Goal: Information Seeking & Learning: Learn about a topic

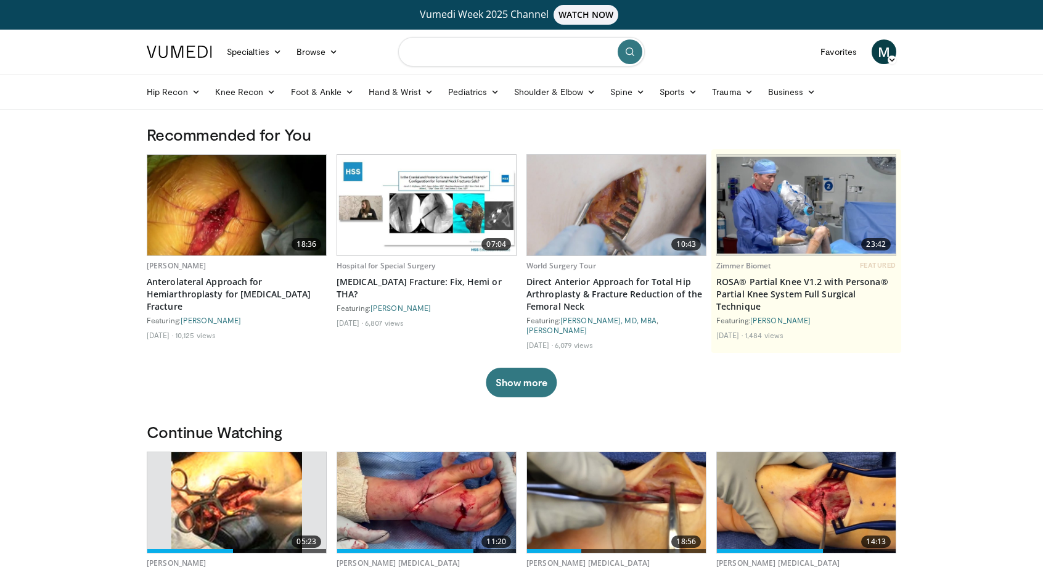
click at [484, 44] on input "Search topics, interventions" at bounding box center [521, 52] width 247 height 30
type input "**********"
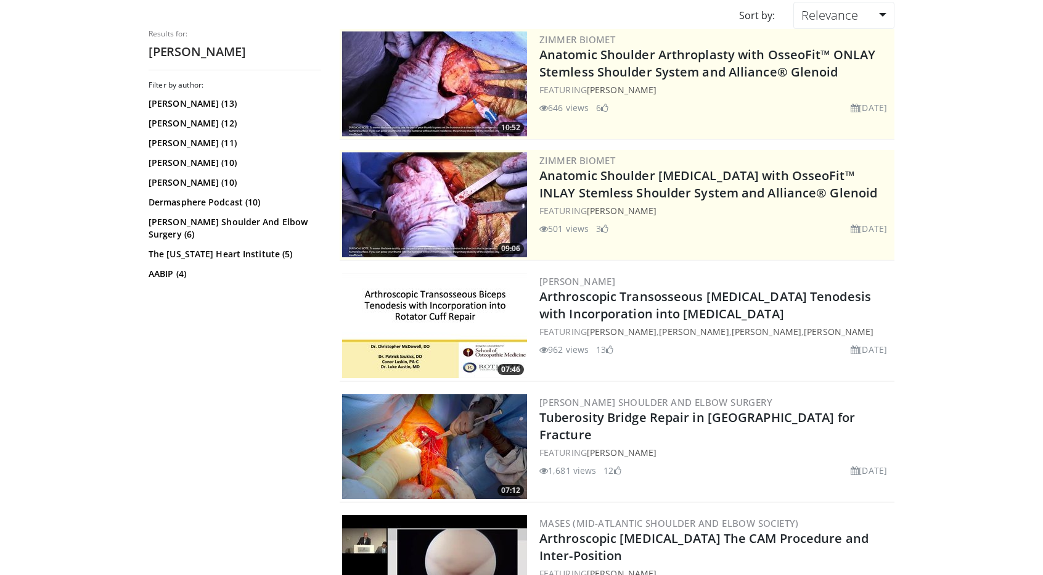
scroll to position [139, 0]
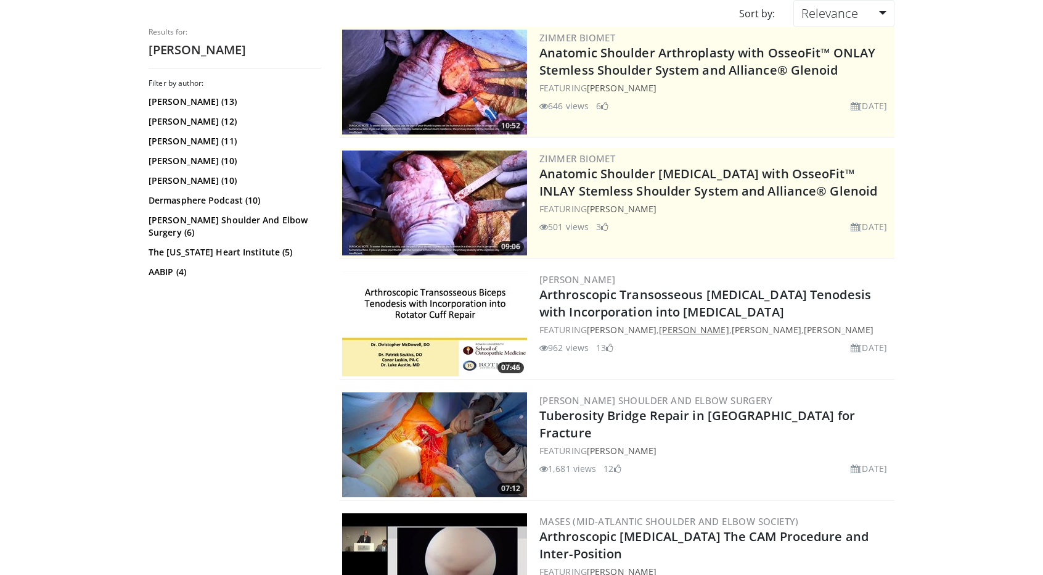
click at [705, 328] on link "[PERSON_NAME]" at bounding box center [694, 330] width 70 height 12
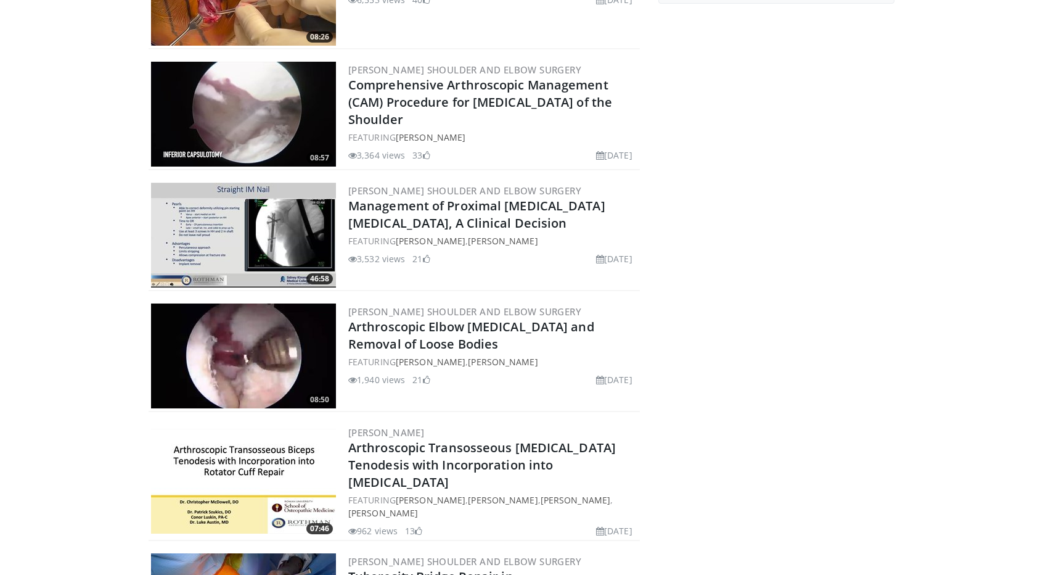
scroll to position [253, 0]
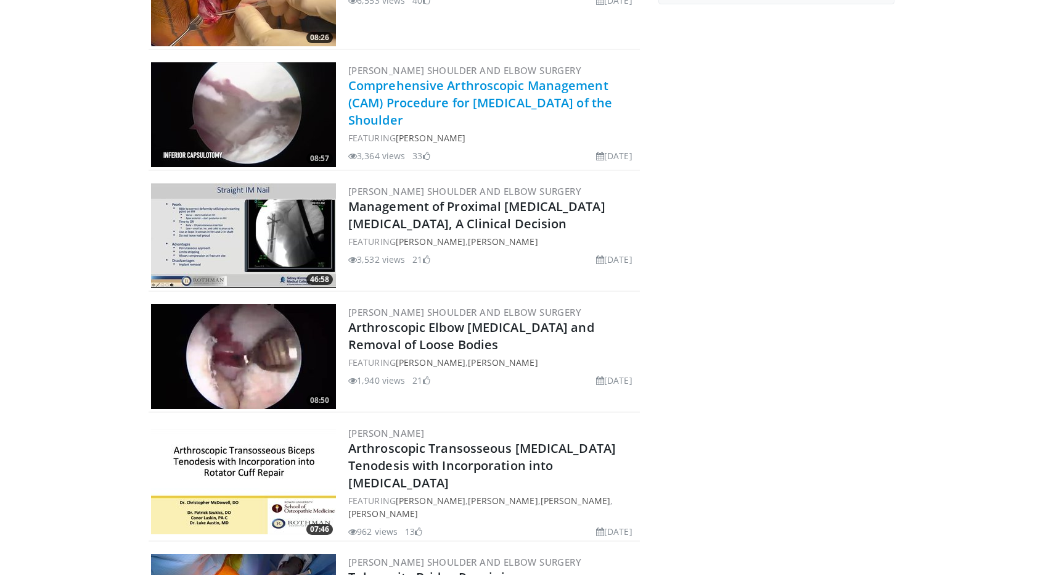
click at [470, 105] on link "Comprehensive Arthroscopic Management (CAM) Procedure for [MEDICAL_DATA] of the…" at bounding box center [480, 102] width 264 height 51
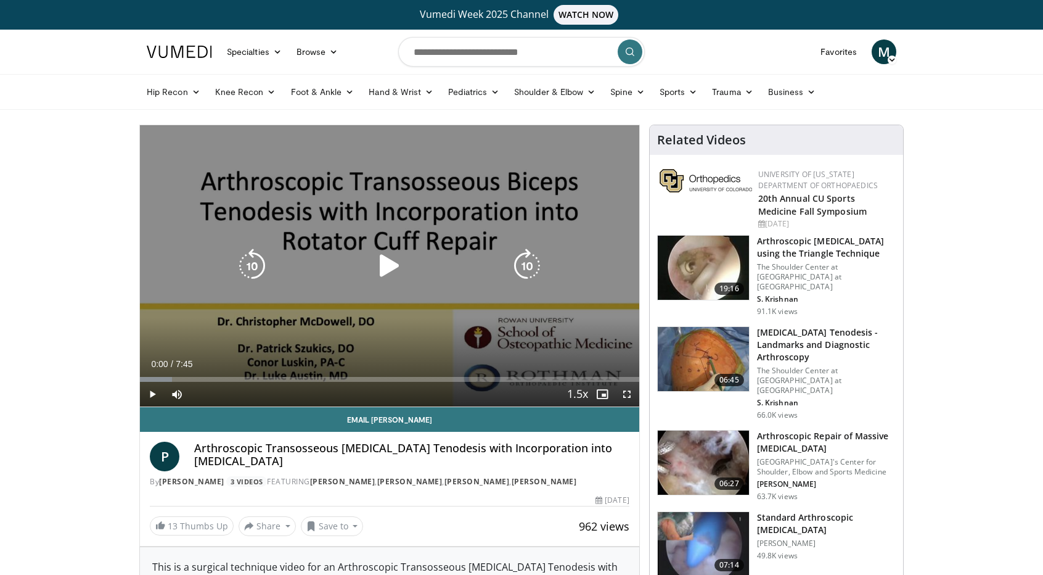
click at [445, 199] on div "10 seconds Tap to unmute" at bounding box center [389, 265] width 499 height 281
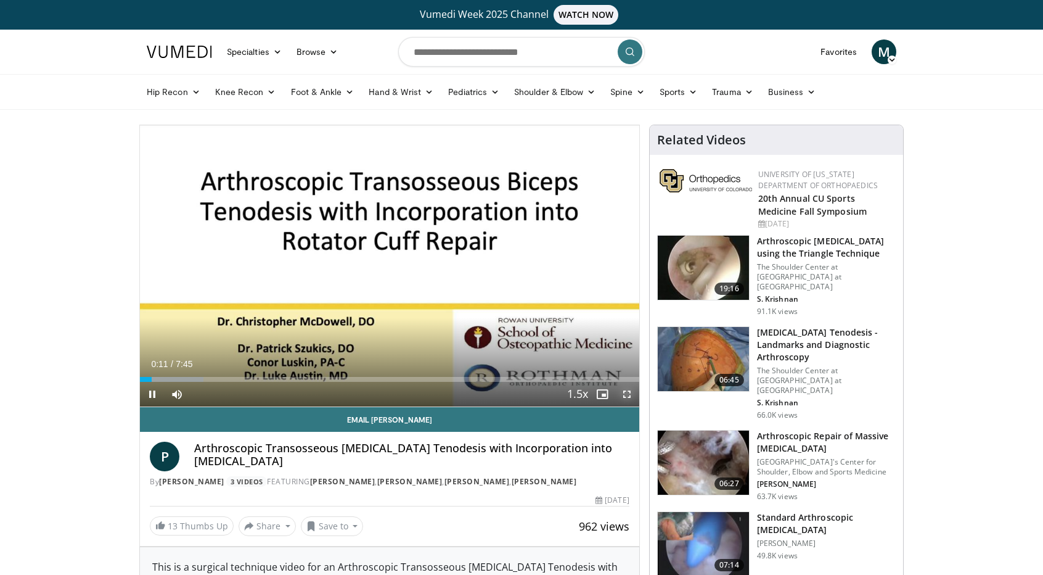
click at [630, 392] on span "Video Player" at bounding box center [627, 394] width 25 height 25
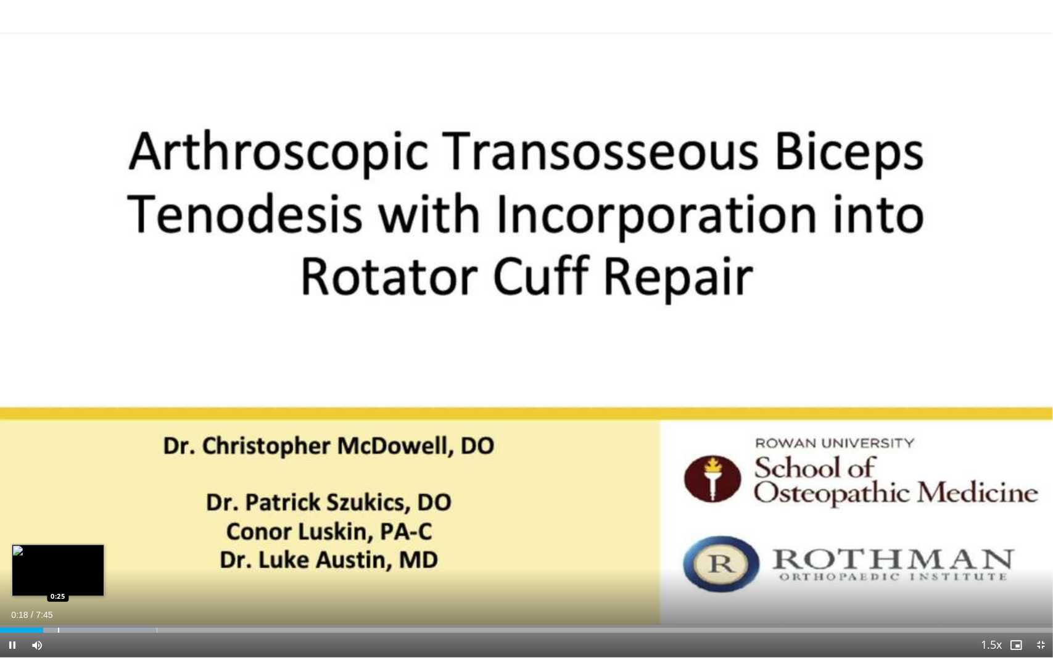
click at [57, 574] on div "Loaded : 14.91% 0:19 0:25" at bounding box center [526, 630] width 1053 height 5
click at [81, 574] on div "Loaded : 17.22% 0:26 0:35" at bounding box center [526, 627] width 1053 height 12
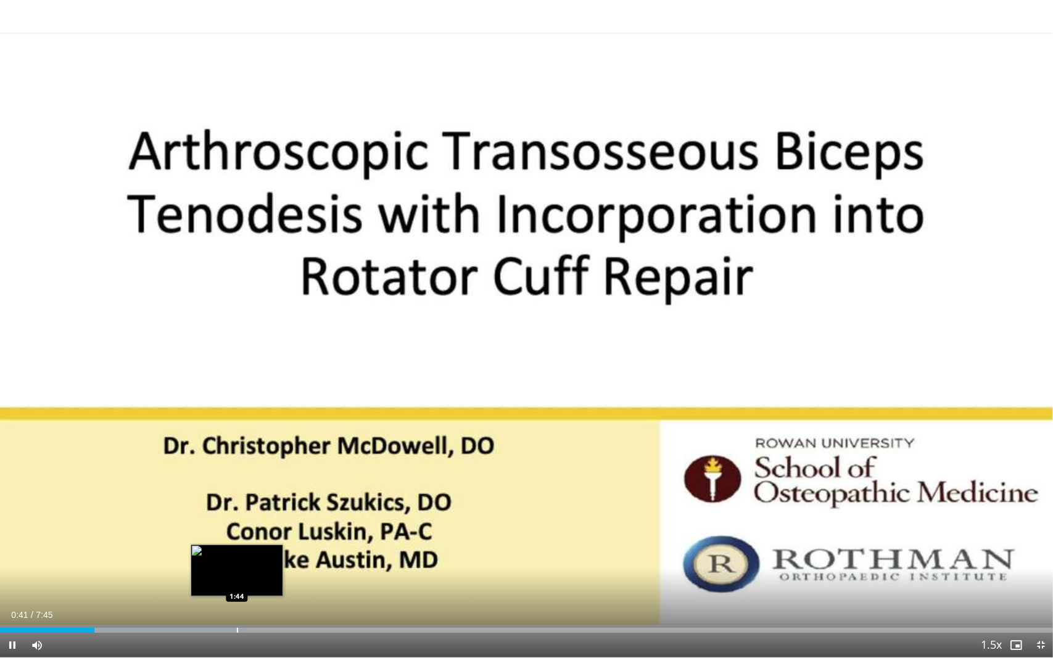
click at [237, 574] on div "Loaded : 23.45% 0:41 1:44" at bounding box center [526, 627] width 1053 height 12
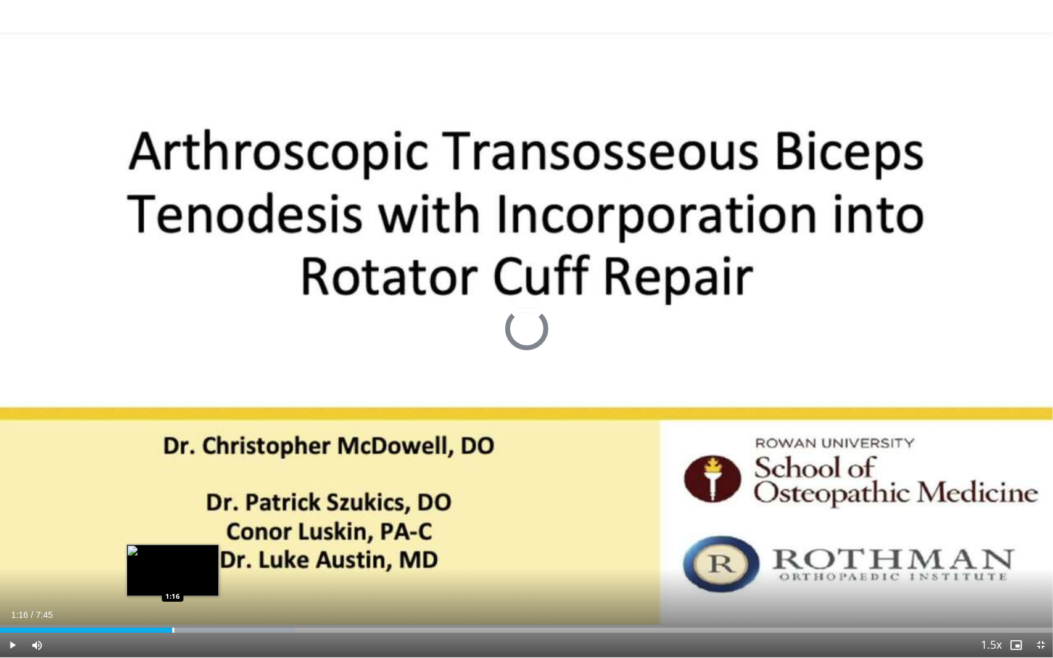
click at [172, 574] on div "Loaded : 27.98% 1:16 1:16" at bounding box center [526, 627] width 1053 height 12
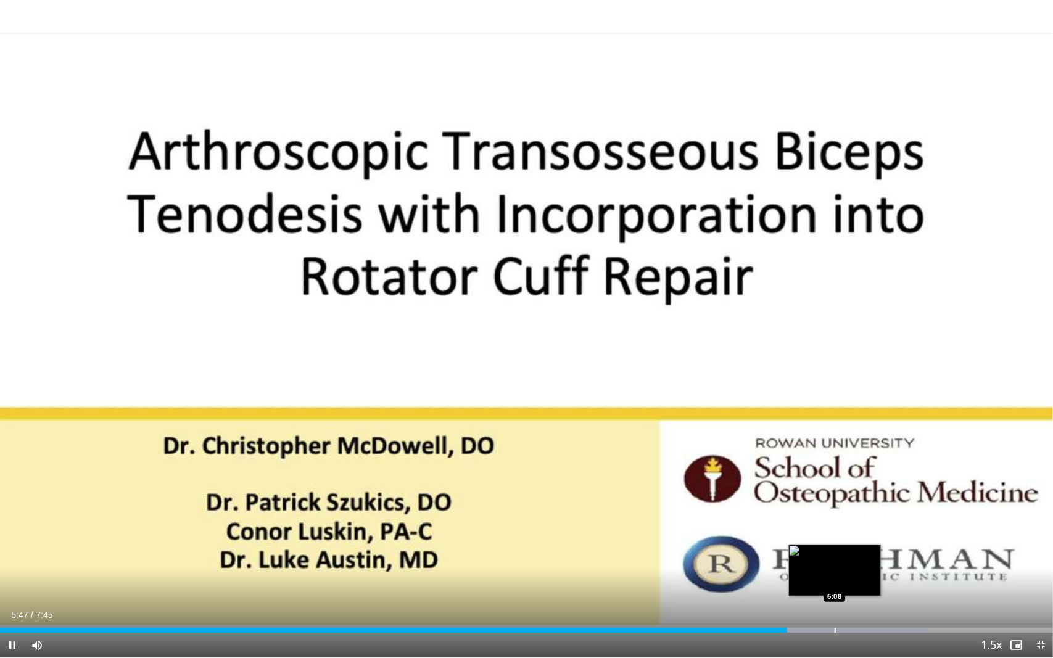
click at [834, 574] on div "Loaded : 88.24% 5:47 6:08" at bounding box center [526, 627] width 1053 height 12
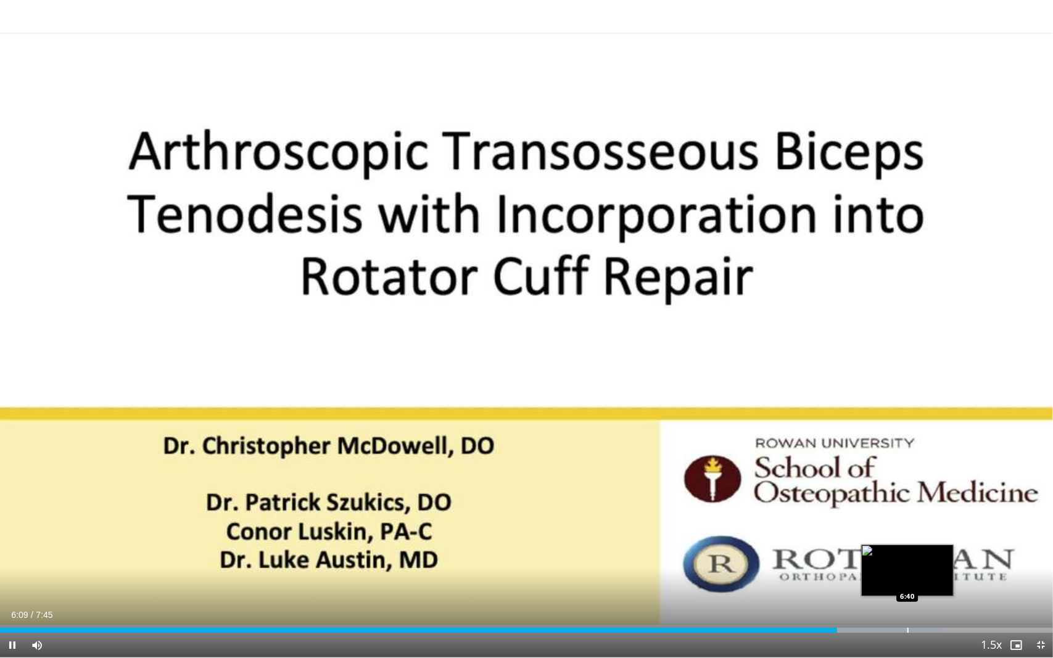
click at [908, 574] on div "Loaded : 89.56% 6:09 6:40" at bounding box center [526, 627] width 1053 height 12
click at [1040, 574] on span "Video Player" at bounding box center [1040, 645] width 25 height 25
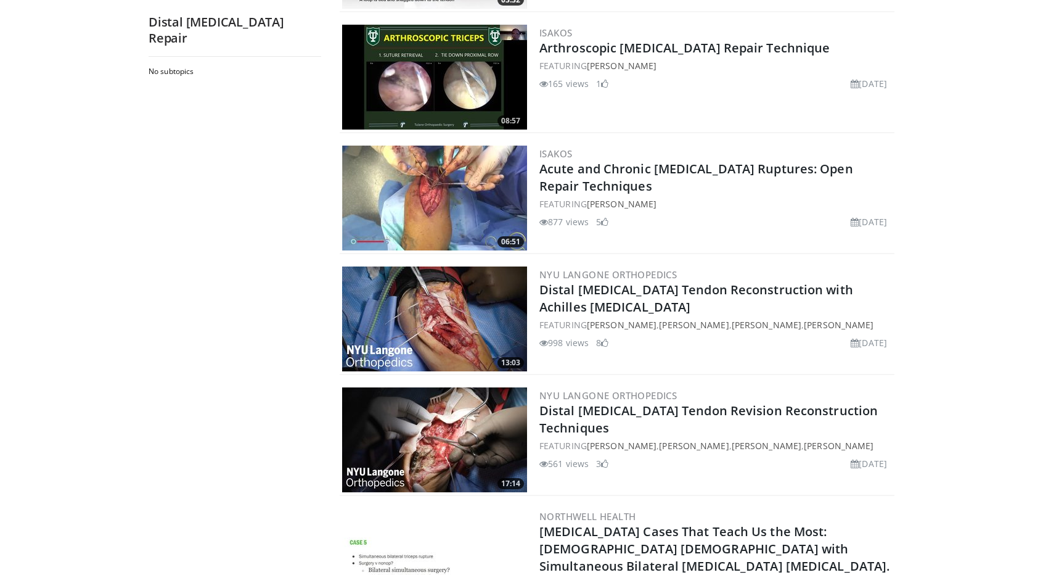
scroll to position [387, 0]
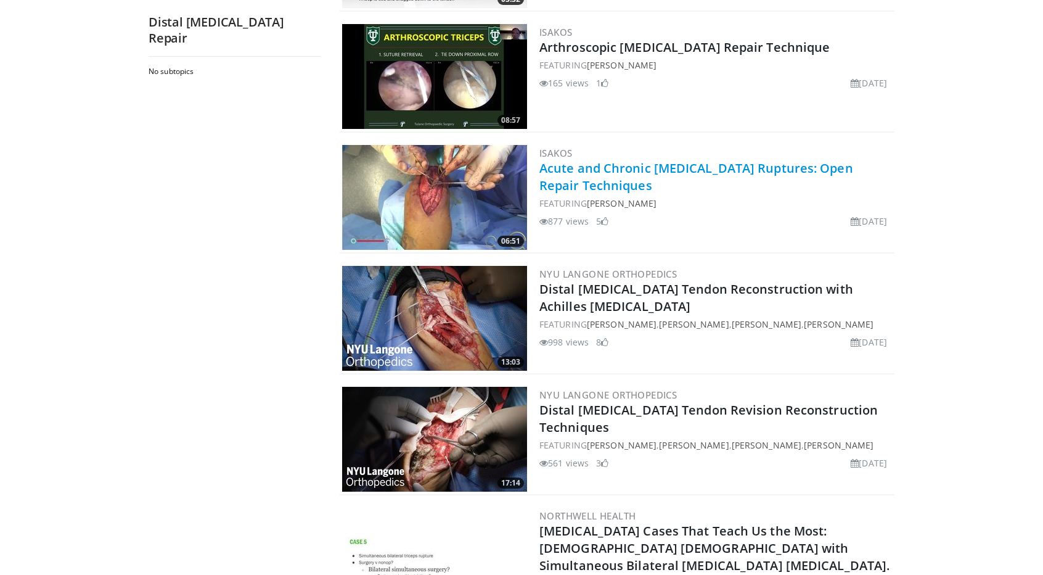
click at [591, 174] on link "Acute and Chronic [MEDICAL_DATA] Ruptures: Open Repair Techniques" at bounding box center [697, 177] width 314 height 34
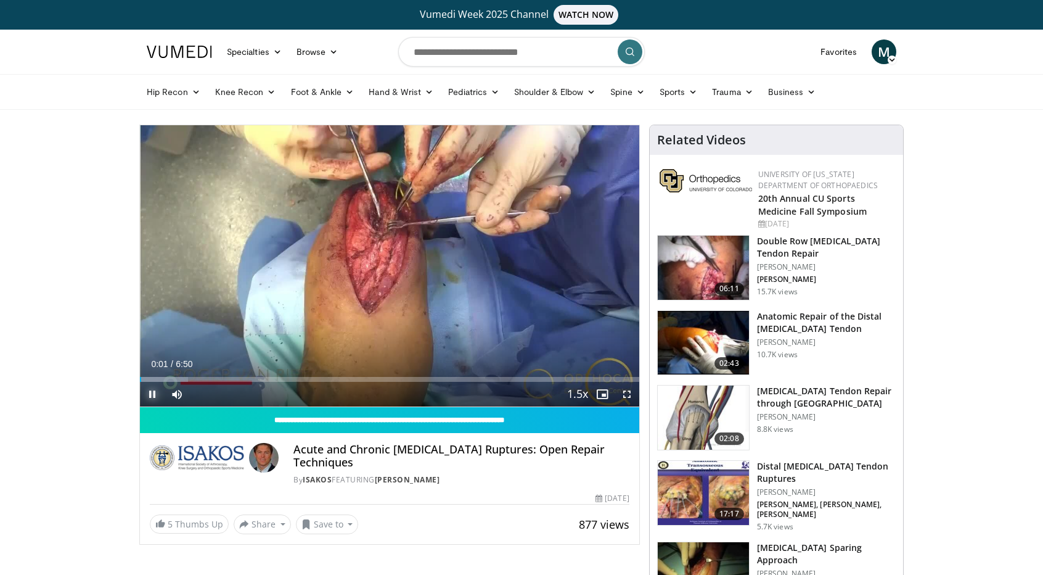
click at [152, 395] on span "Video Player" at bounding box center [152, 394] width 25 height 25
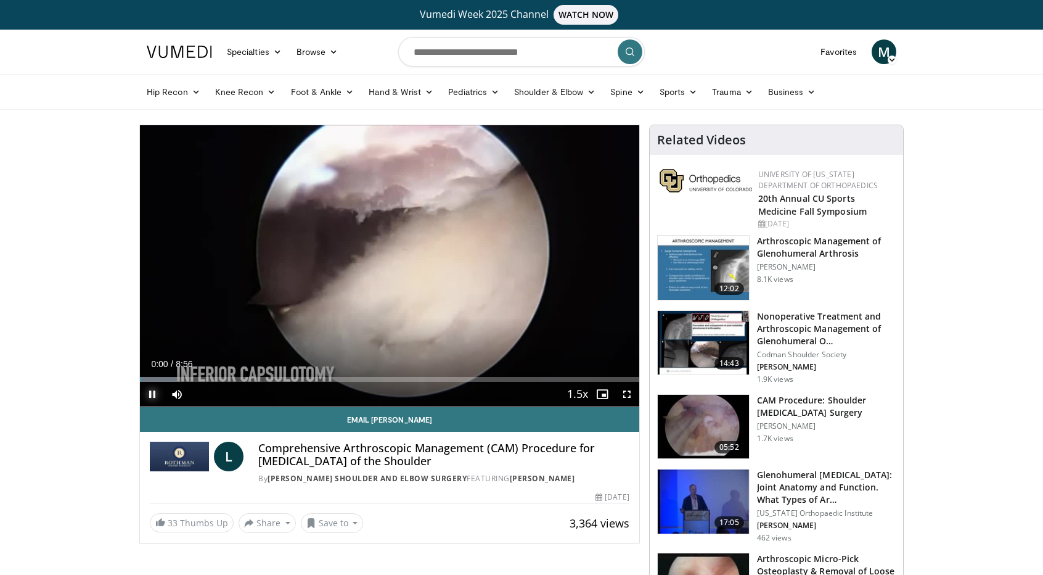
click at [155, 393] on span "Video Player" at bounding box center [152, 394] width 25 height 25
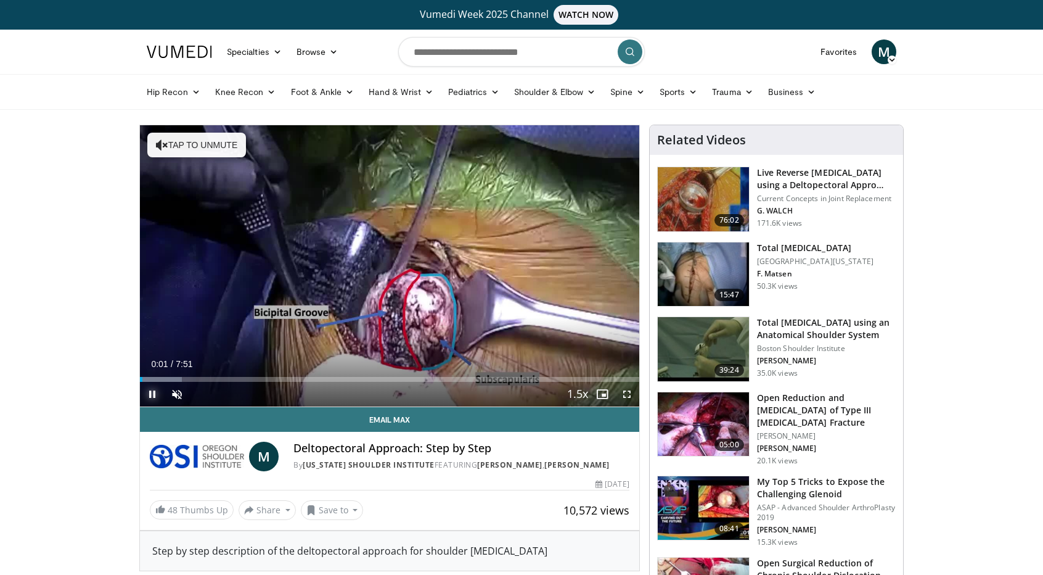
click at [150, 392] on span "Video Player" at bounding box center [152, 394] width 25 height 25
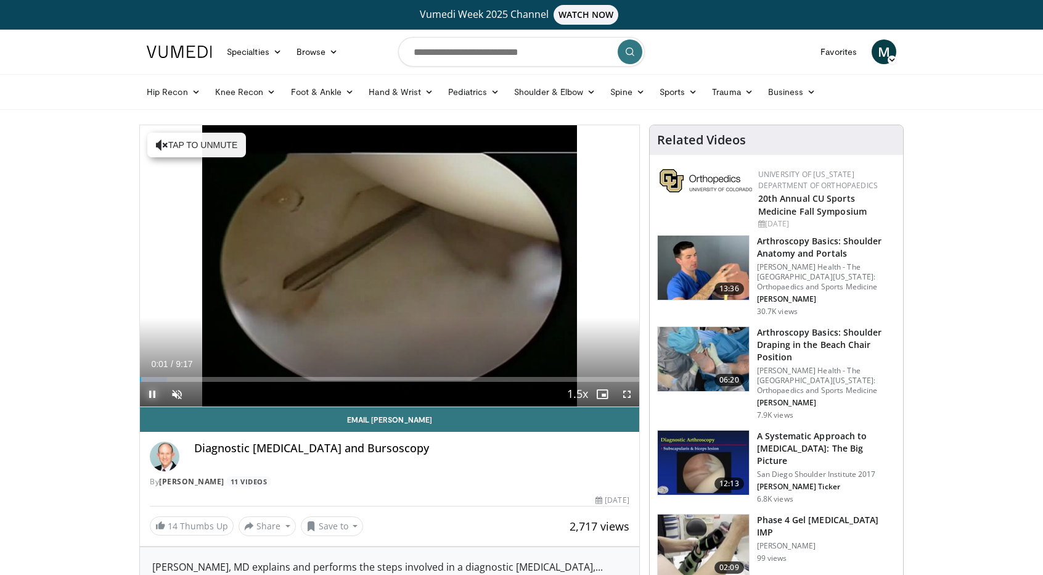
click at [151, 394] on span "Video Player" at bounding box center [152, 394] width 25 height 25
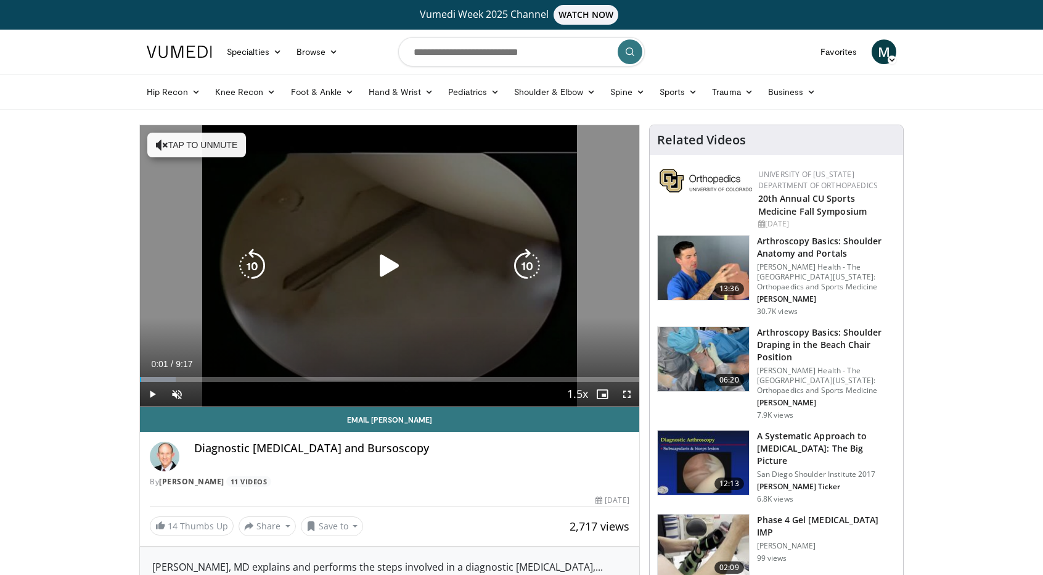
click at [356, 257] on div "Video Player" at bounding box center [390, 265] width 300 height 25
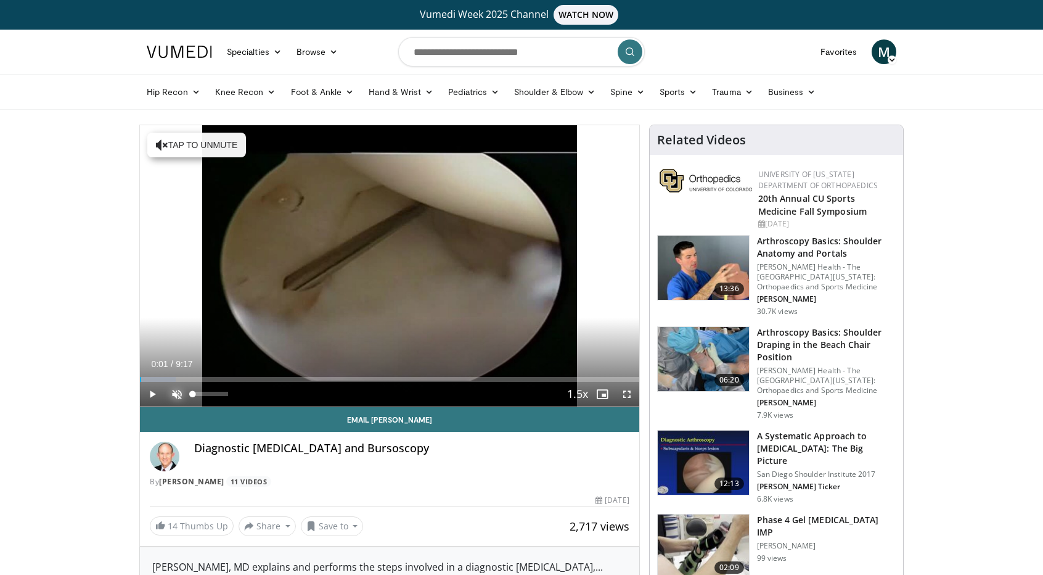
click at [178, 392] on span "Video Player" at bounding box center [177, 394] width 25 height 25
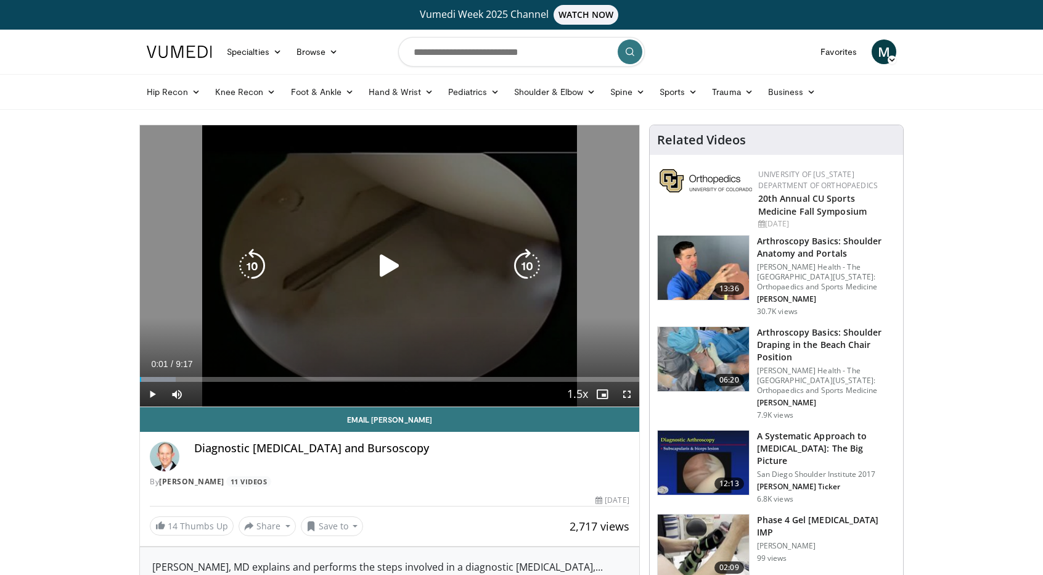
click at [380, 261] on icon "Video Player" at bounding box center [389, 265] width 35 height 35
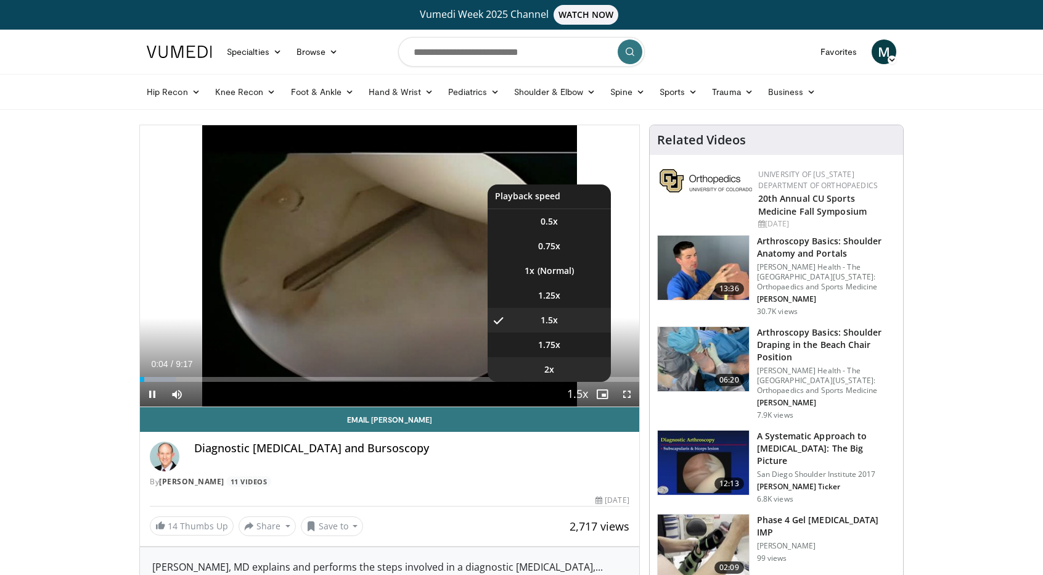
click at [565, 369] on li "2x" at bounding box center [549, 369] width 123 height 25
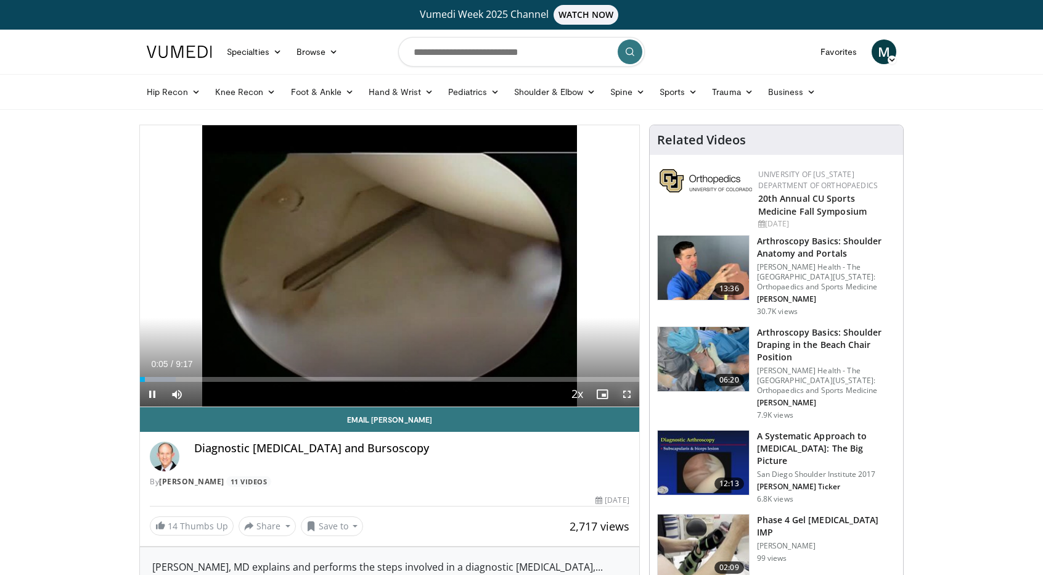
click at [625, 392] on span "Video Player" at bounding box center [627, 394] width 25 height 25
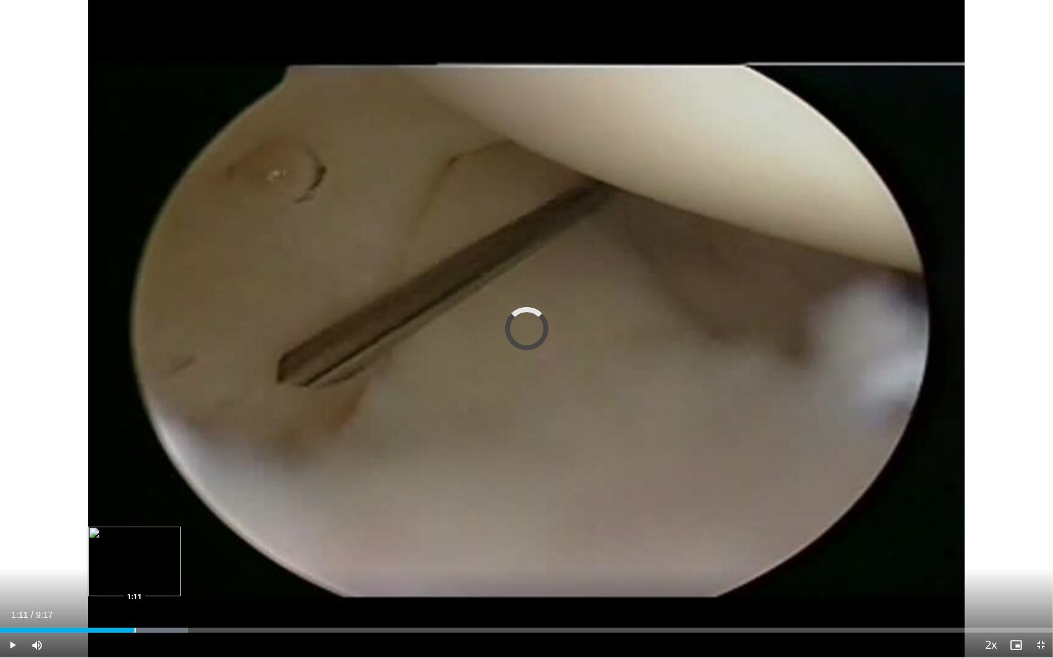
click at [134, 574] on div "Loaded : 17.89% 1:11 1:11" at bounding box center [526, 627] width 1053 height 12
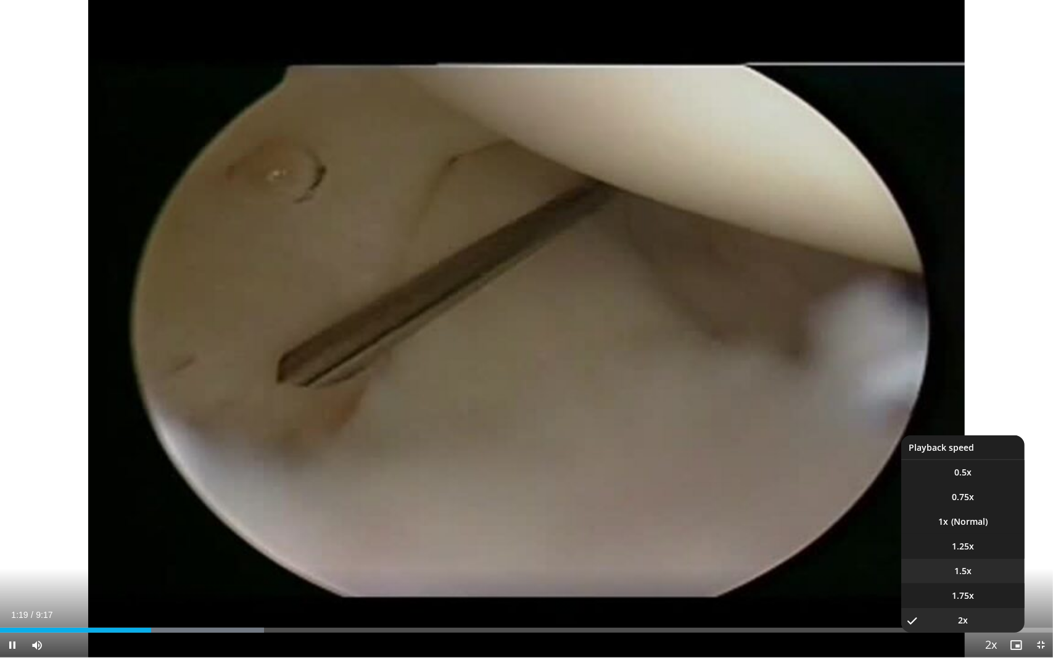
click at [969, 574] on span "1.5x" at bounding box center [962, 571] width 17 height 12
click at [967, 574] on span "1.75x" at bounding box center [962, 595] width 22 height 12
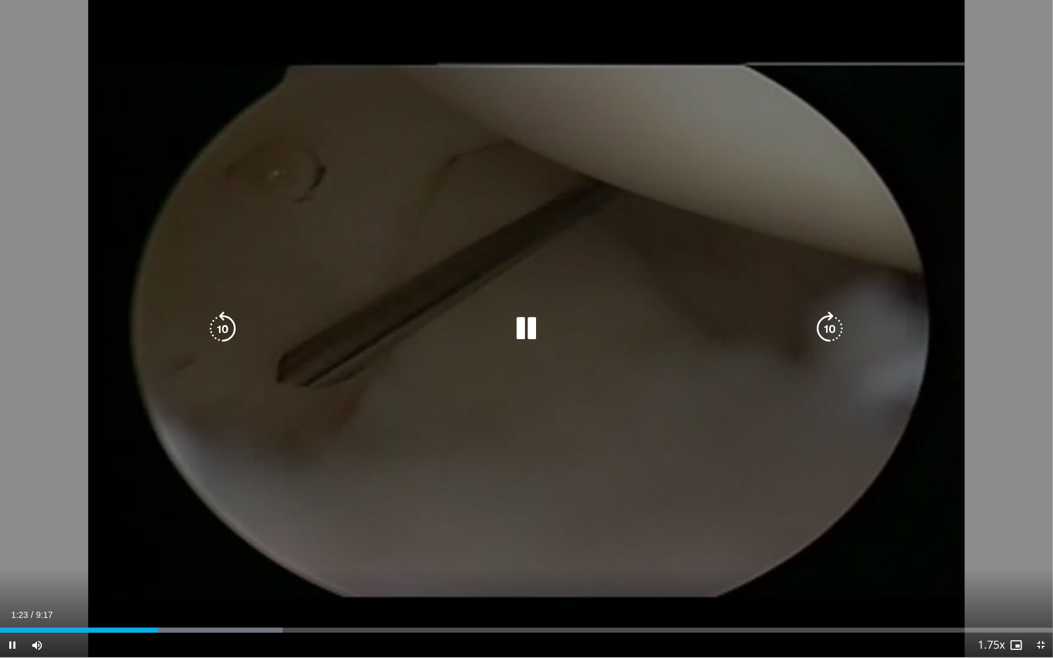
click at [1043, 532] on div "10 seconds Tap to unmute" at bounding box center [526, 328] width 1053 height 657
click at [975, 520] on div "10 seconds Tap to unmute" at bounding box center [526, 328] width 1053 height 657
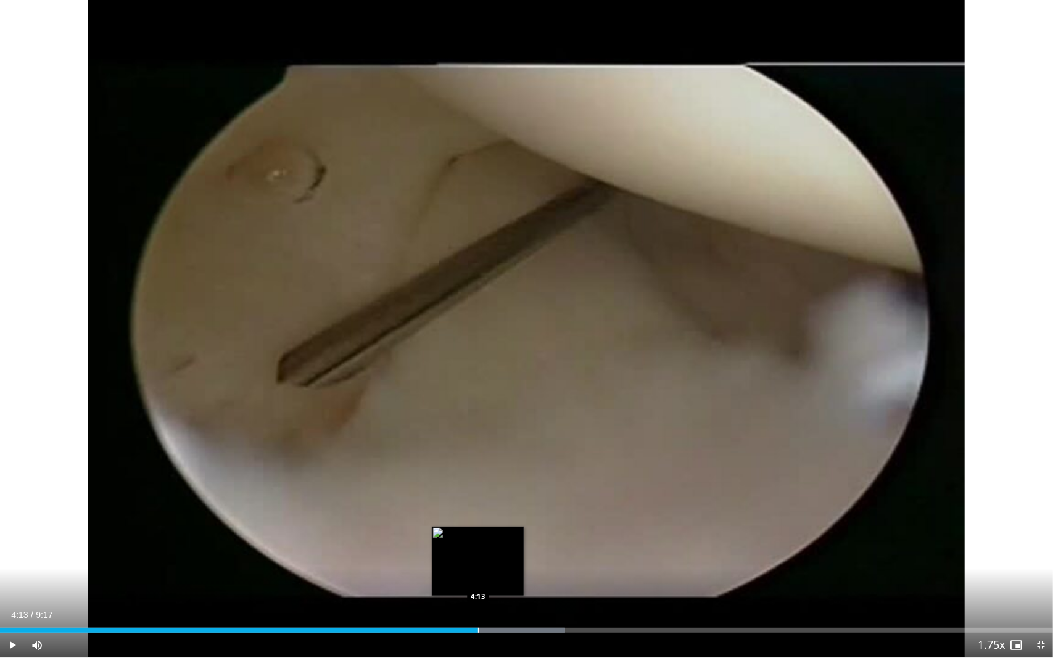
click at [477, 574] on div "Loaded : 53.69% 4:13 4:13" at bounding box center [526, 627] width 1053 height 12
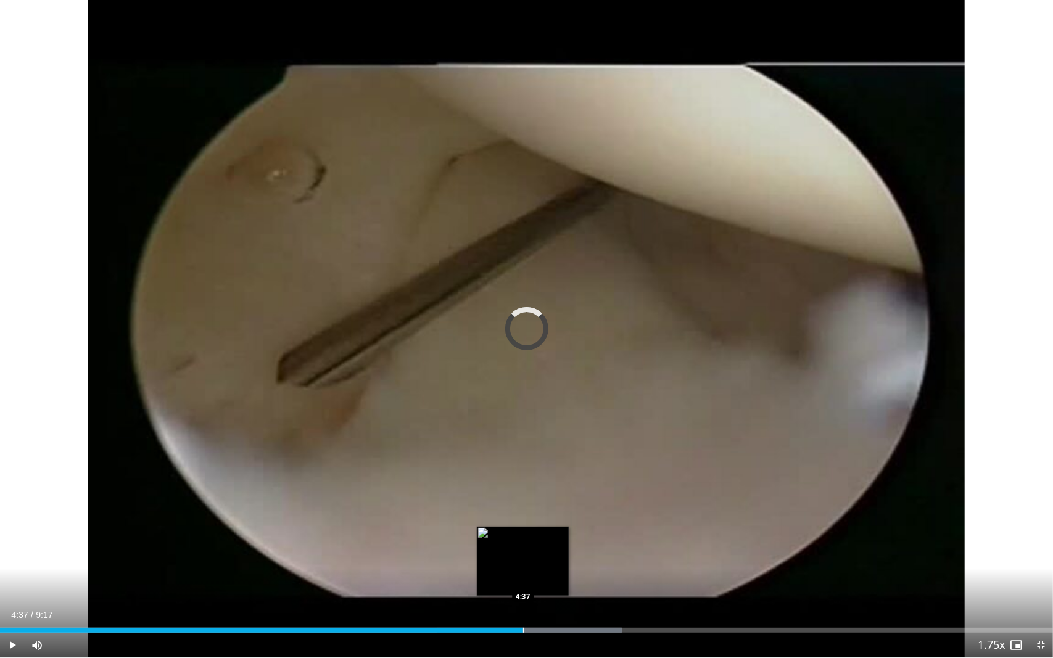
click at [522, 574] on div "Loaded : 59.06% 4:29 4:37" at bounding box center [526, 630] width 1053 height 5
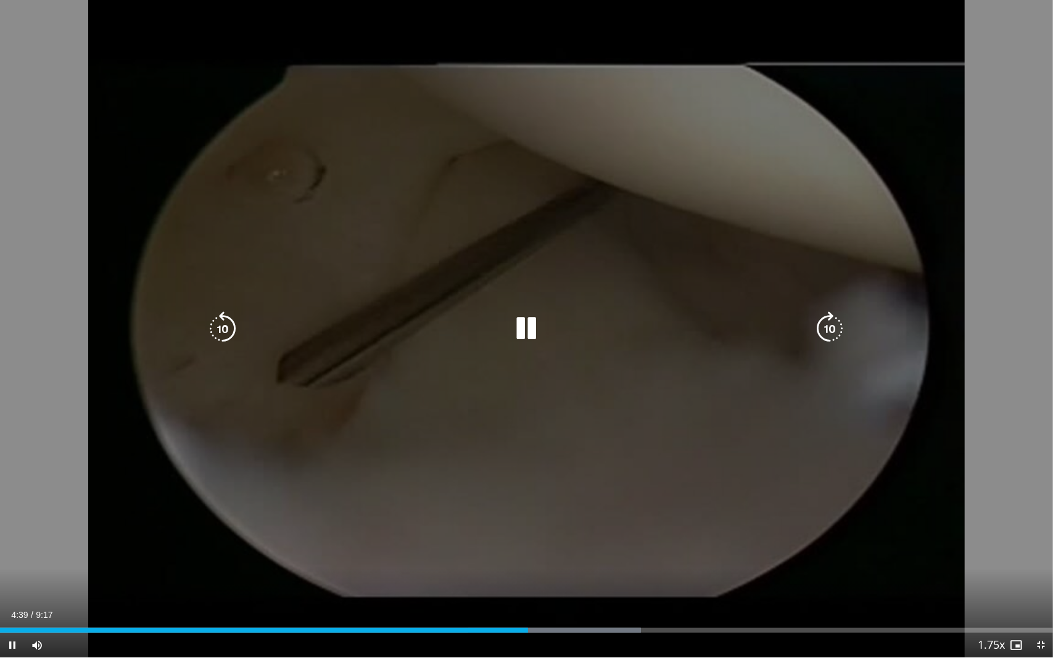
click at [1008, 438] on div "10 seconds Tap to unmute" at bounding box center [526, 328] width 1053 height 657
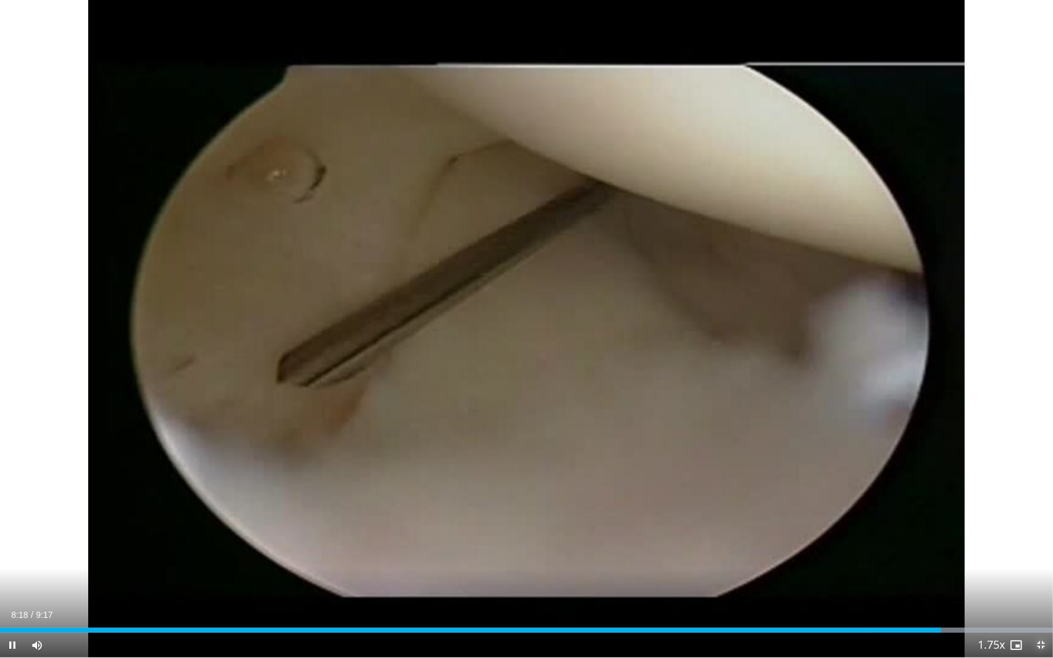
click at [1041, 574] on span "Video Player" at bounding box center [1040, 645] width 25 height 25
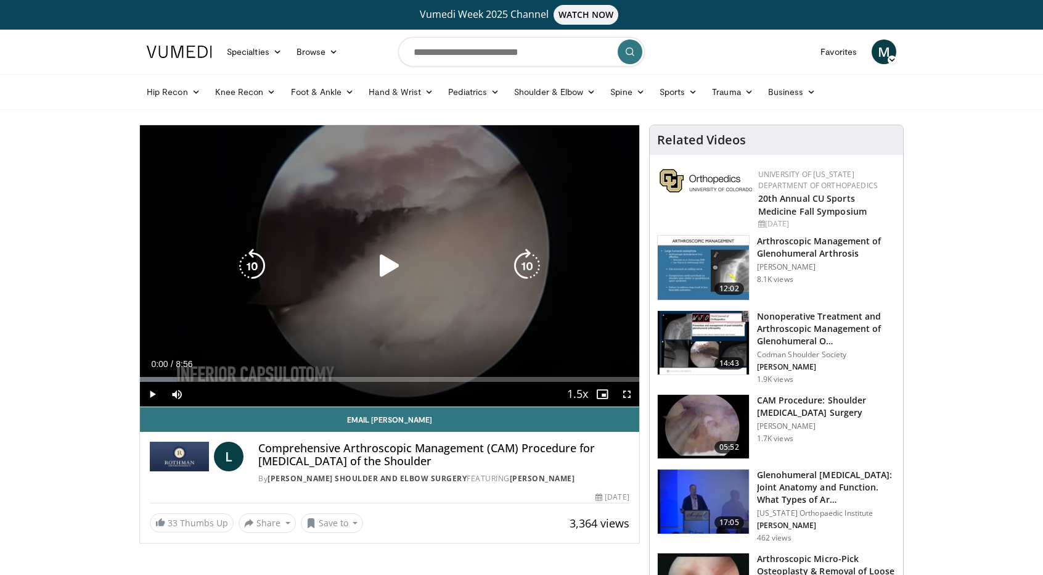
drag, startPoint x: 0, startPoint y: 0, endPoint x: 413, endPoint y: 203, distance: 460.3
click at [413, 203] on div "10 seconds Tap to unmute" at bounding box center [389, 265] width 499 height 281
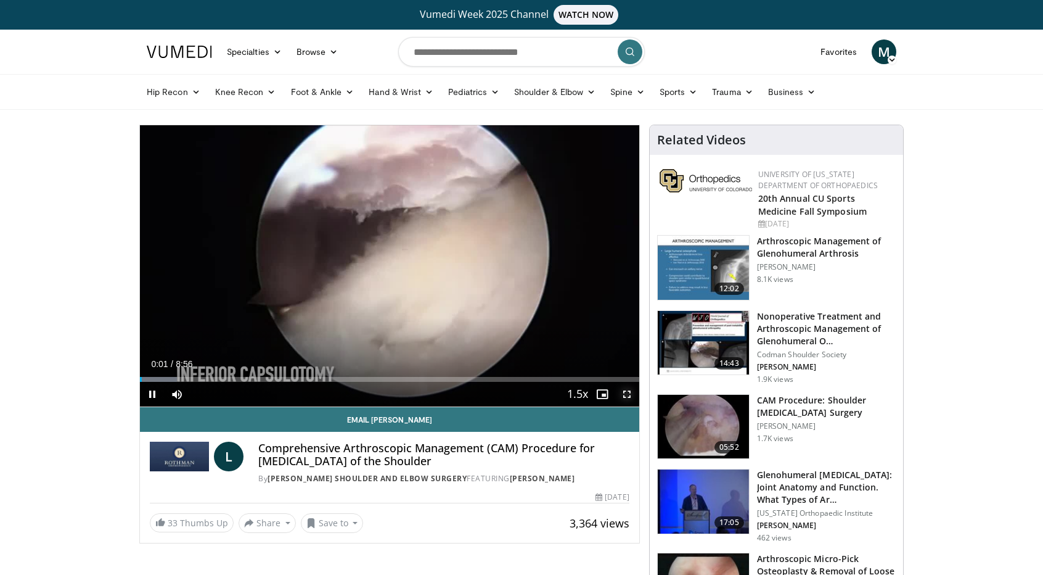
click at [627, 394] on span "Video Player" at bounding box center [627, 394] width 25 height 25
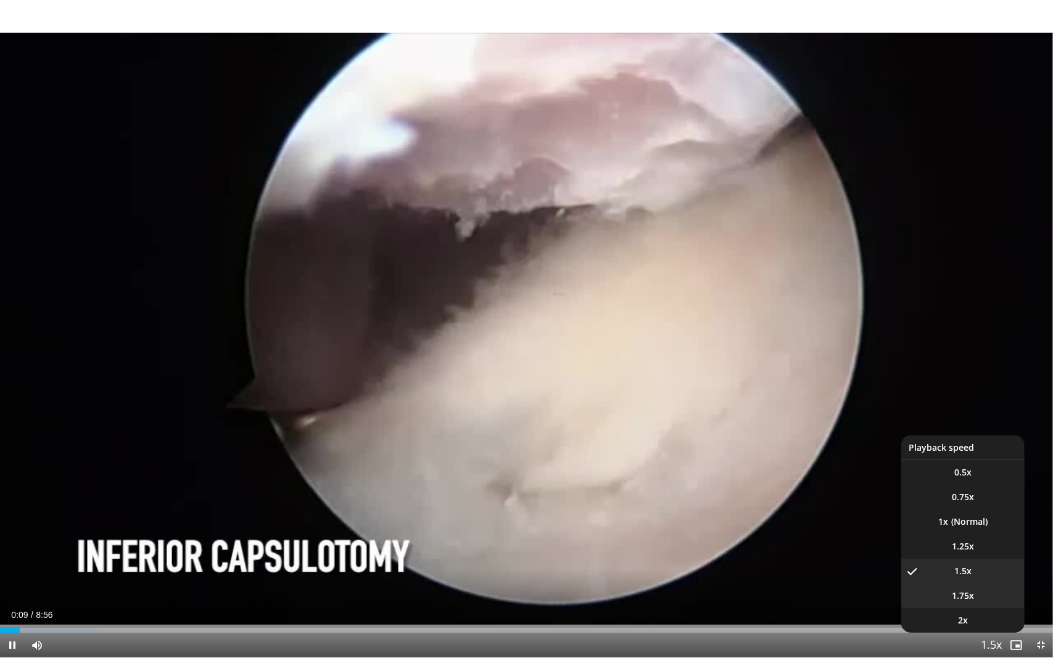
click at [971, 574] on li "1.75x" at bounding box center [962, 595] width 123 height 25
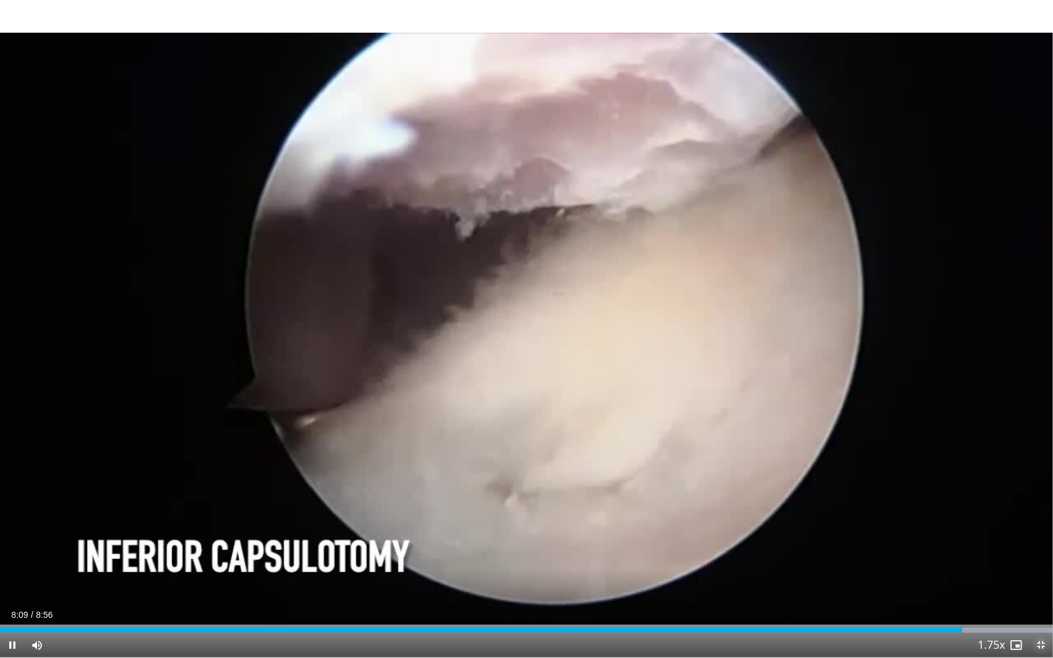
click at [1043, 574] on span "Video Player" at bounding box center [1040, 645] width 25 height 25
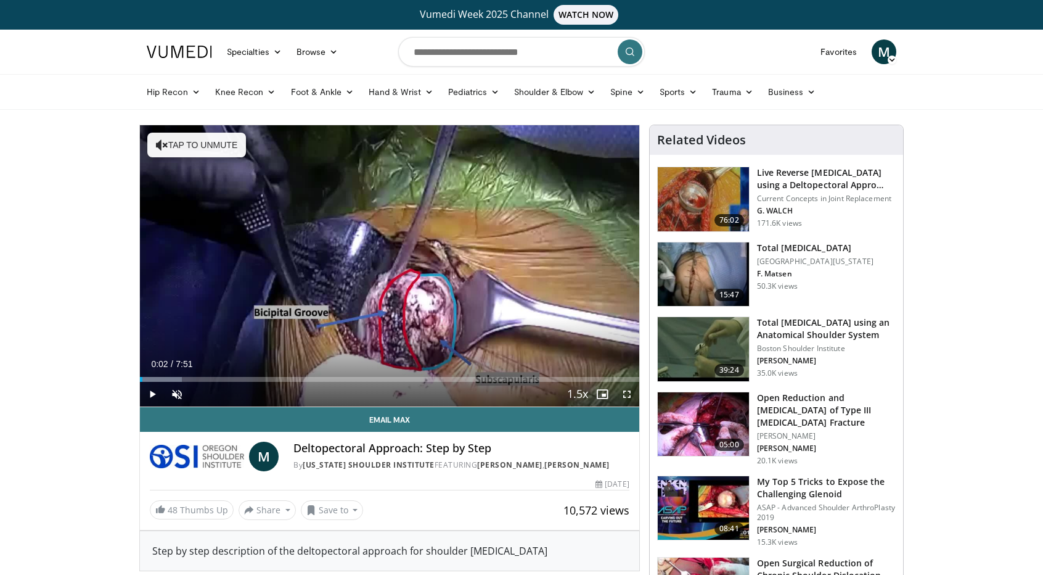
click at [400, 303] on div "10 seconds Tap to unmute" at bounding box center [389, 265] width 499 height 281
click at [173, 393] on span "Video Player" at bounding box center [177, 394] width 25 height 25
click at [624, 394] on span "Video Player" at bounding box center [627, 394] width 25 height 25
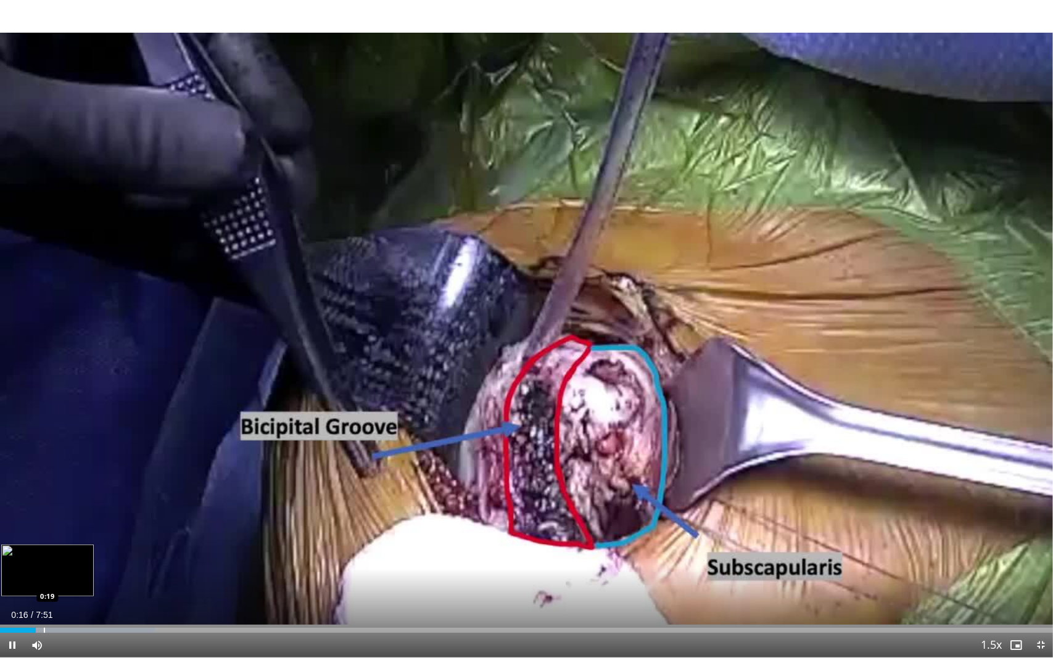
click at [44, 574] on div "Progress Bar" at bounding box center [44, 630] width 1 height 5
click at [59, 574] on div "Progress Bar" at bounding box center [59, 630] width 1 height 5
click at [70, 574] on div "Progress Bar" at bounding box center [70, 630] width 1 height 5
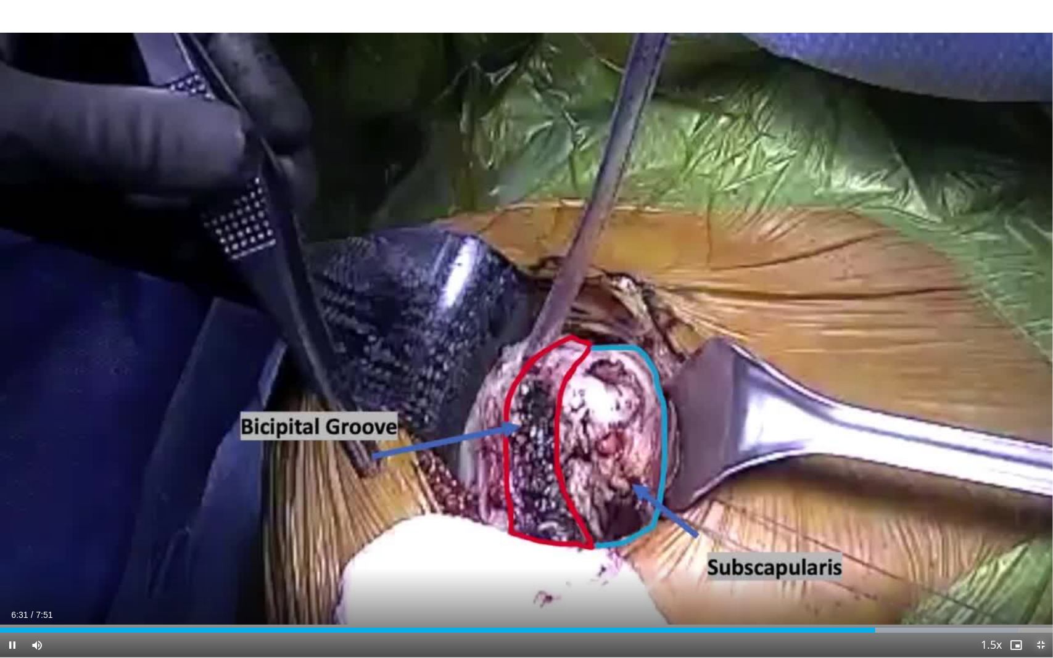
click at [1043, 574] on span "Video Player" at bounding box center [1040, 645] width 25 height 25
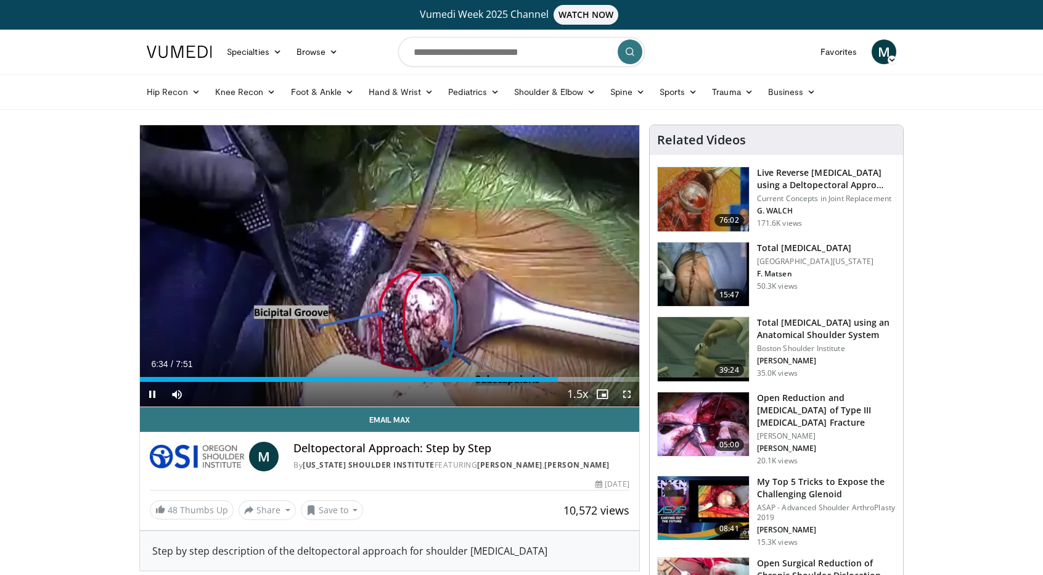
click at [628, 396] on span "Video Player" at bounding box center [627, 394] width 25 height 25
